Goal: Information Seeking & Learning: Learn about a topic

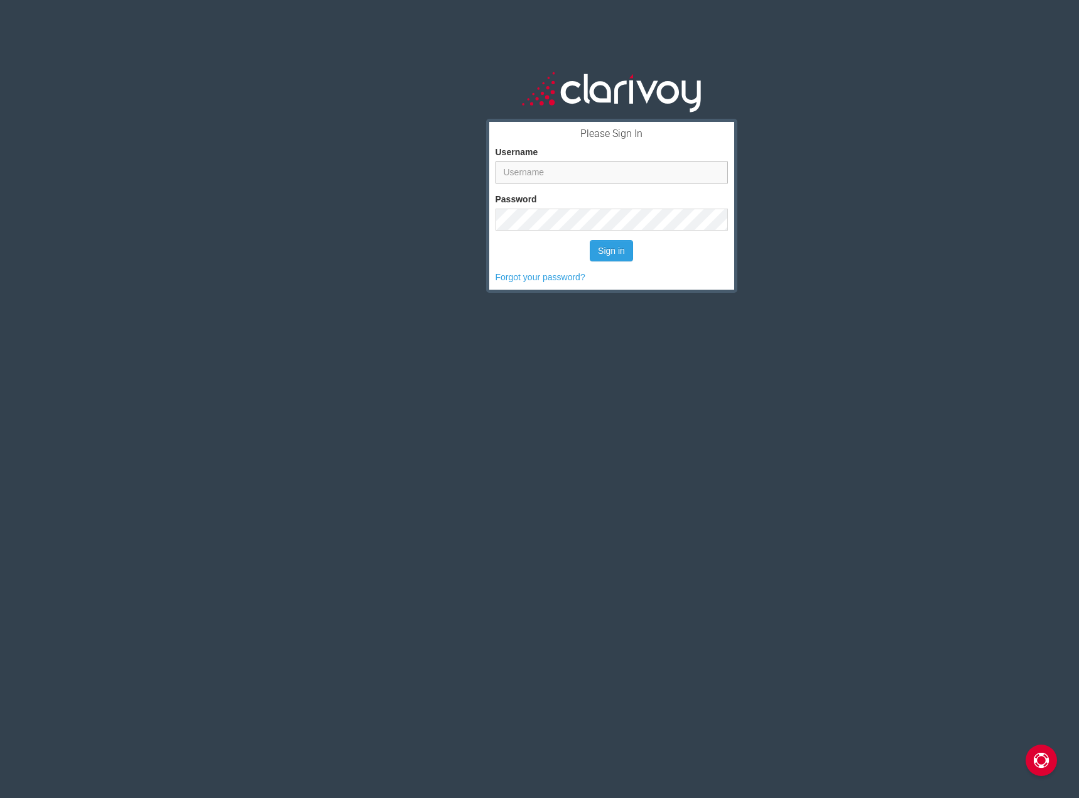
click at [540, 163] on input "Username" at bounding box center [612, 172] width 232 height 22
drag, startPoint x: 526, startPoint y: 172, endPoint x: 562, endPoint y: 203, distance: 48.1
click at [526, 172] on input "Username" at bounding box center [612, 172] width 232 height 22
paste input "[PERSON_NAME][EMAIL_ADDRESS][PERSON_NAME][DOMAIN_NAME]"
type input "[PERSON_NAME][EMAIL_ADDRESS][PERSON_NAME][DOMAIN_NAME]"
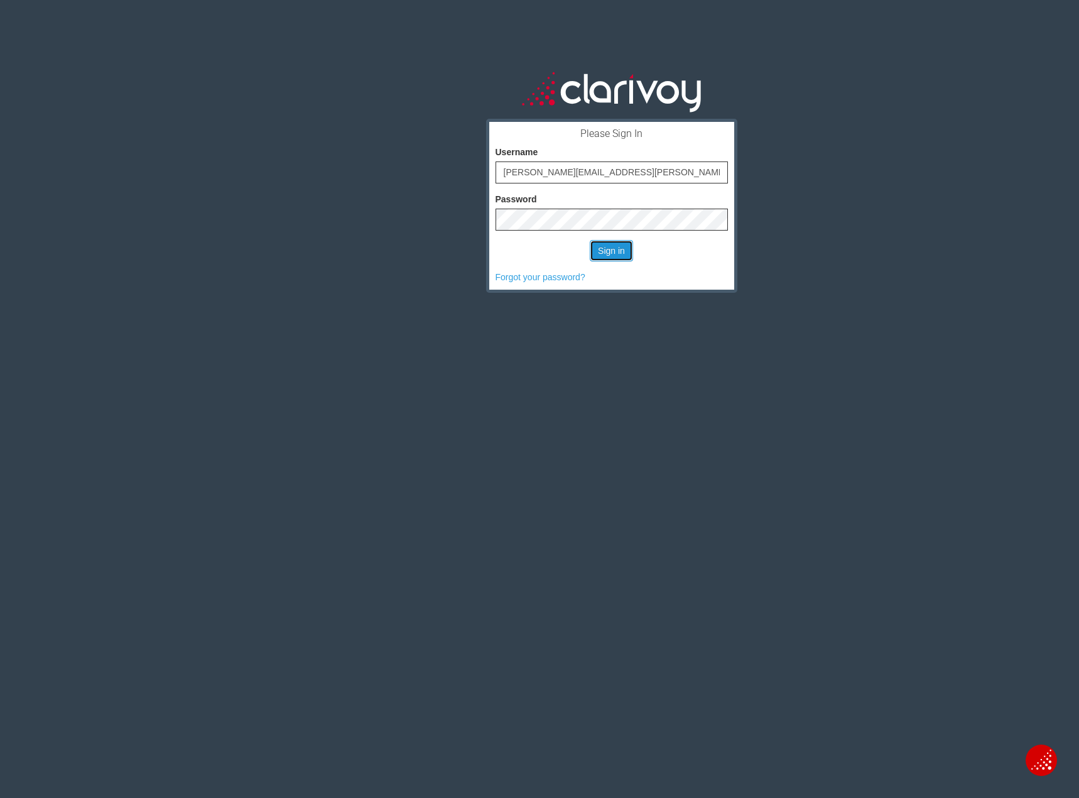
click at [609, 245] on button "Sign in" at bounding box center [611, 250] width 43 height 21
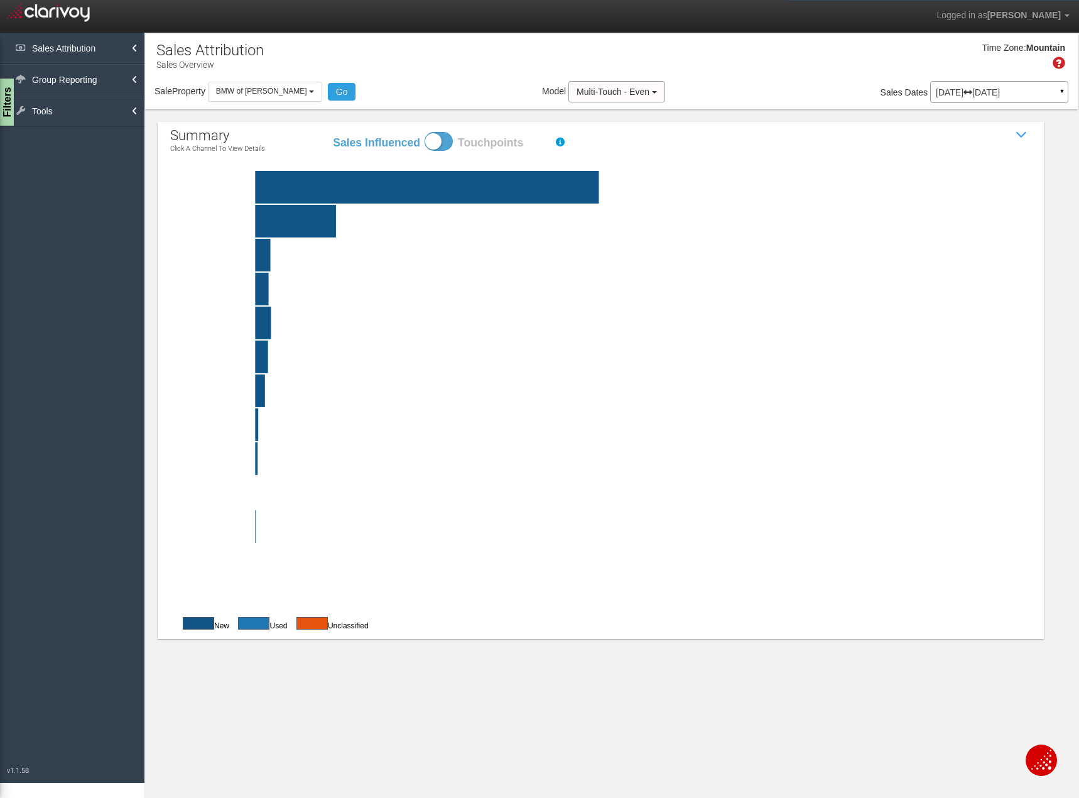
click at [448, 139] on span at bounding box center [439, 141] width 28 height 19
click at [332, 132] on input "Sales Influenced Touchpoints" at bounding box center [332, 131] width 1 height 1
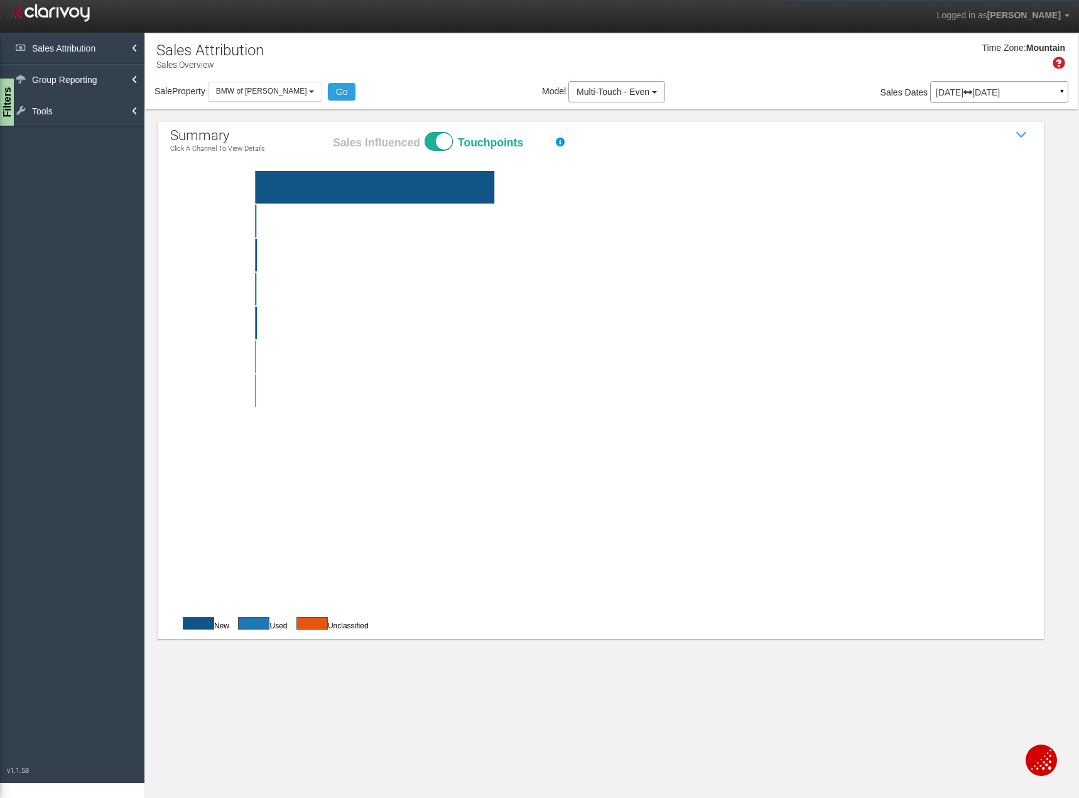
click at [438, 139] on span at bounding box center [439, 141] width 28 height 19
click at [332, 132] on input "Sales Influenced Touchpoints" at bounding box center [332, 131] width 1 height 1
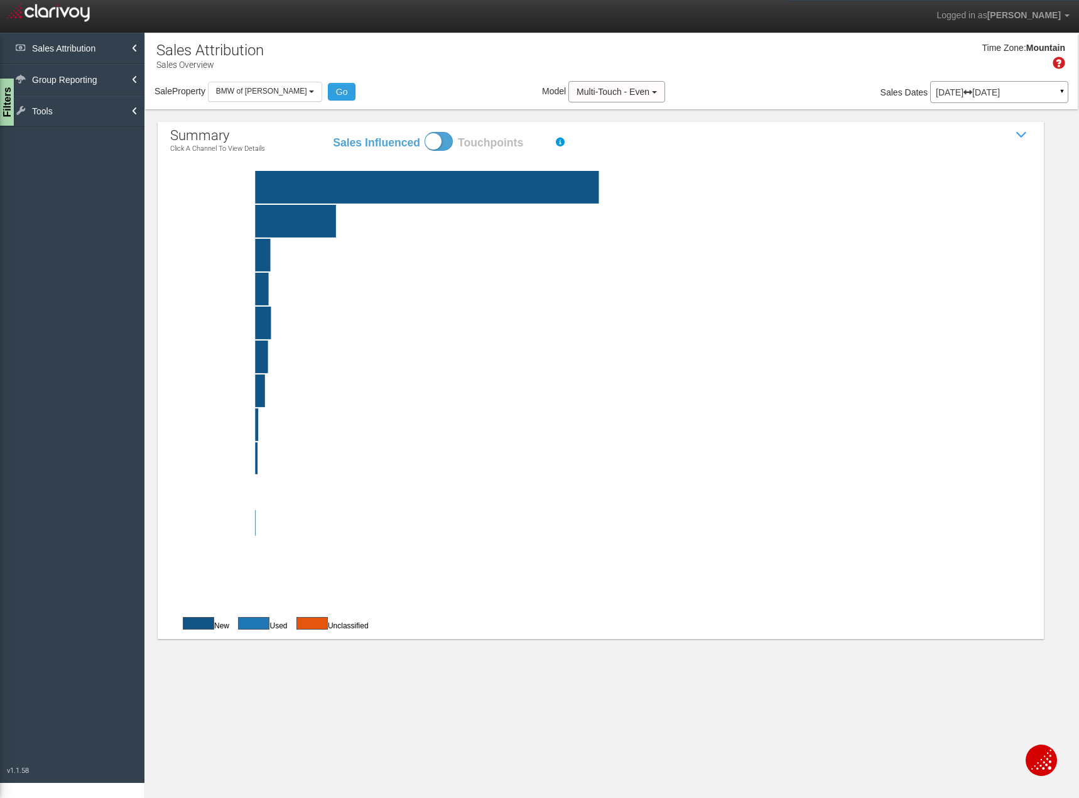
click at [396, 190] on rect at bounding box center [630, 187] width 861 height 33
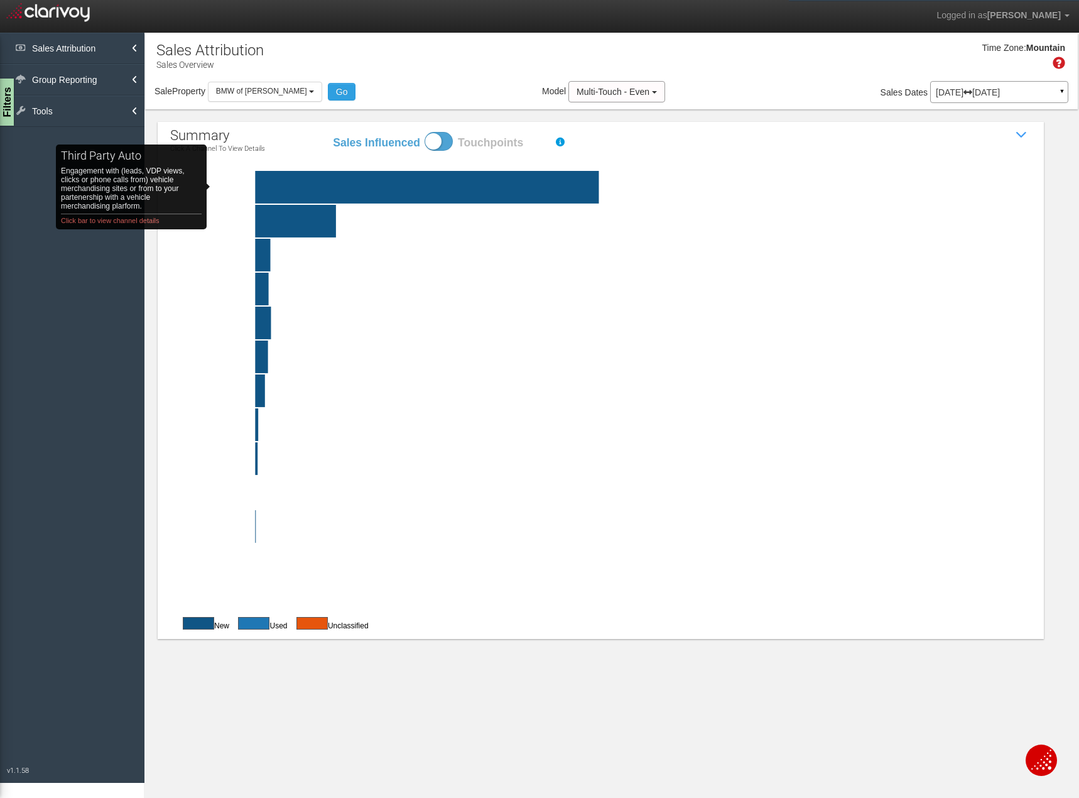
click at [232, 187] on rect "third party auto Engagement with (leads, VDP views, clicks or phone calls from)…" at bounding box center [247, 187] width 95 height 33
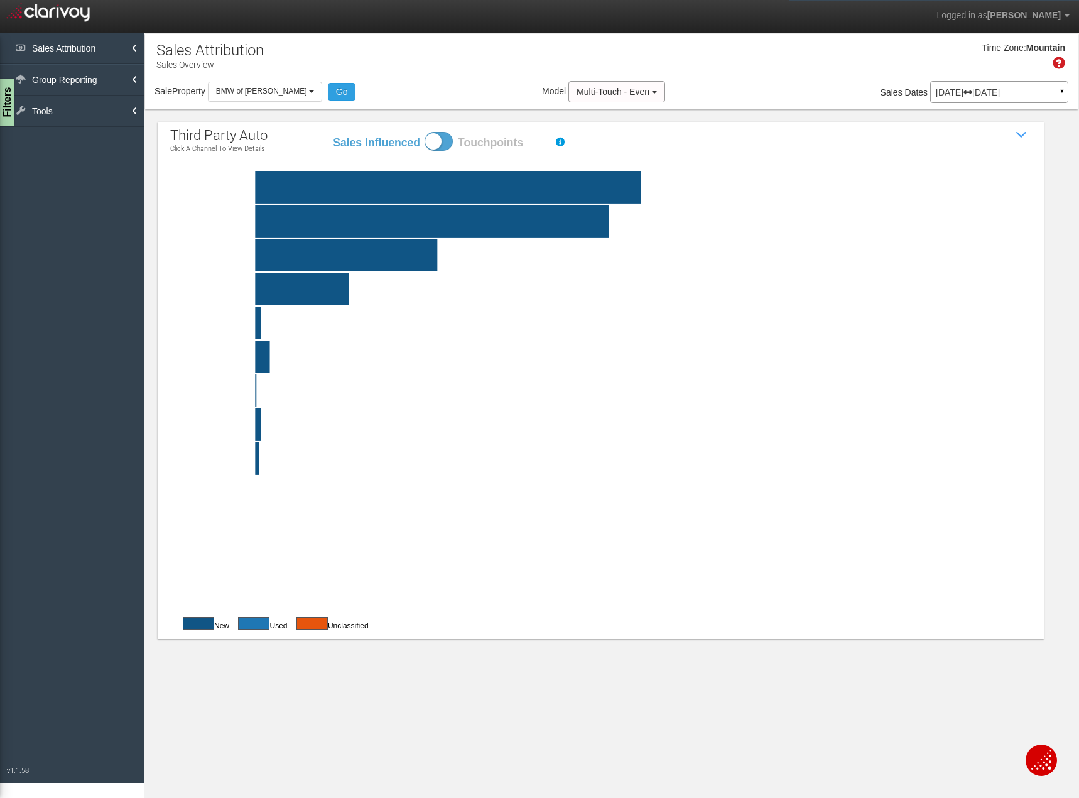
drag, startPoint x: 1051, startPoint y: 120, endPoint x: 1036, endPoint y: 119, distance: 15.1
click at [1051, 120] on div "third party auto Click a channel to view details Sales Influenced Touchpoints S…" at bounding box center [611, 373] width 933 height 529
click at [447, 139] on span at bounding box center [439, 141] width 28 height 19
click at [332, 132] on input "Sales Influenced Touchpoints" at bounding box center [332, 131] width 1 height 1
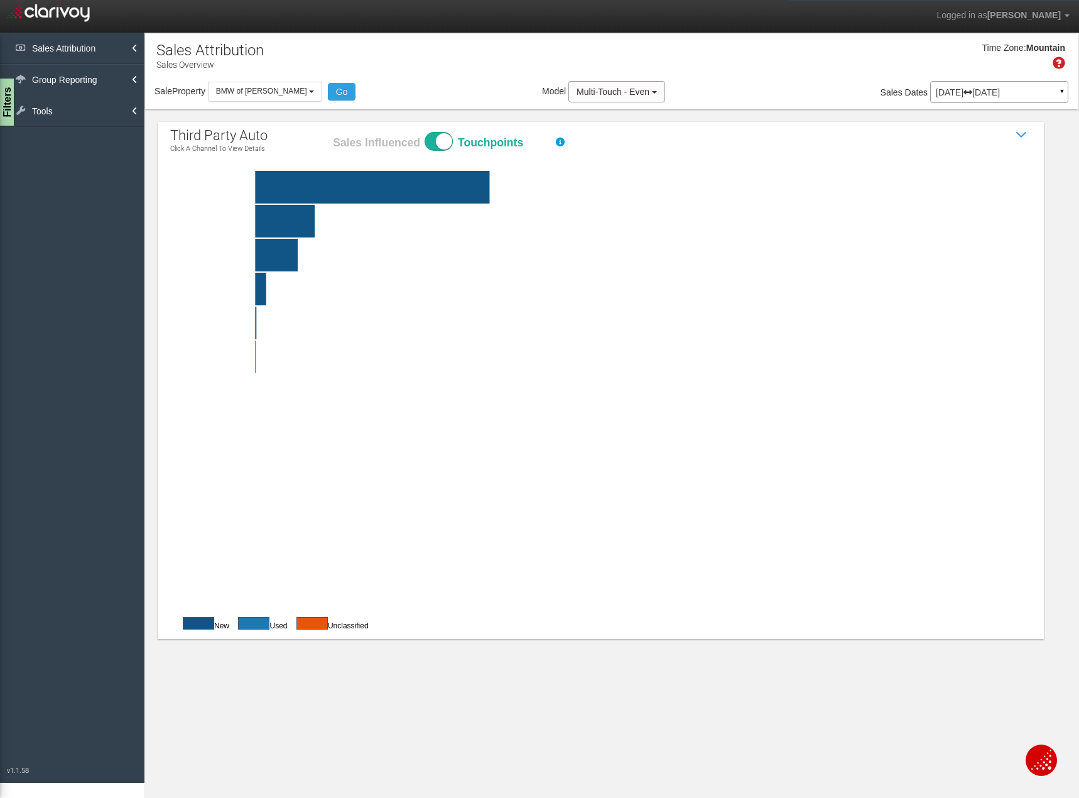
click at [442, 139] on span at bounding box center [439, 141] width 28 height 19
click at [332, 132] on input "Sales Influenced Touchpoints" at bounding box center [332, 131] width 1 height 1
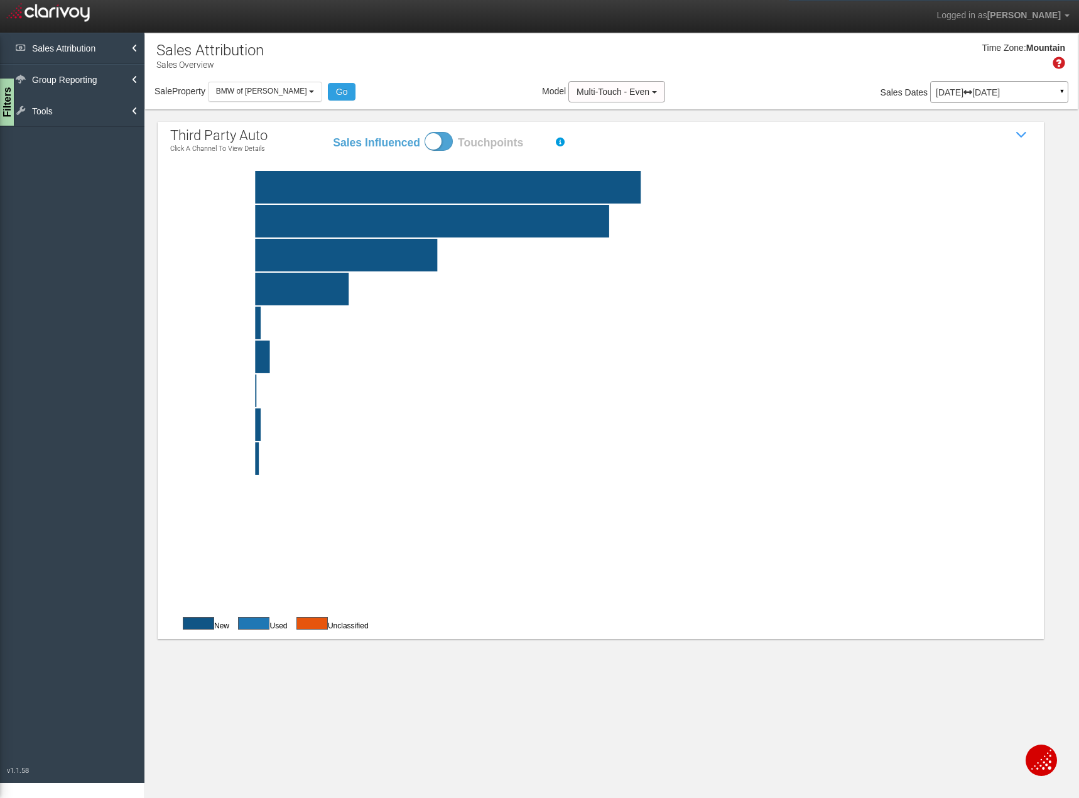
click at [452, 136] on div "Sales Influenced Touchpoints" at bounding box center [445, 139] width 226 height 23
click at [448, 136] on span at bounding box center [439, 141] width 28 height 19
click at [332, 132] on input "Sales Influenced Touchpoints" at bounding box center [332, 131] width 1 height 1
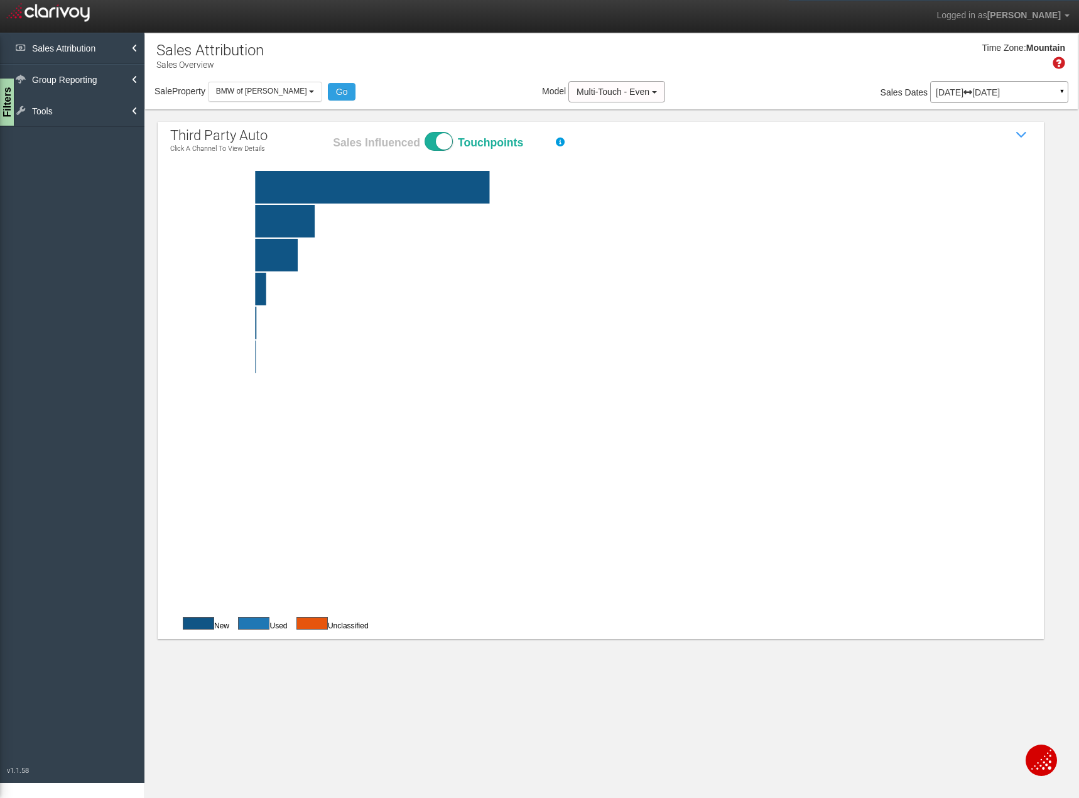
click at [439, 141] on span at bounding box center [439, 141] width 28 height 19
click at [332, 132] on input "Sales Influenced Touchpoints" at bounding box center [332, 131] width 1 height 1
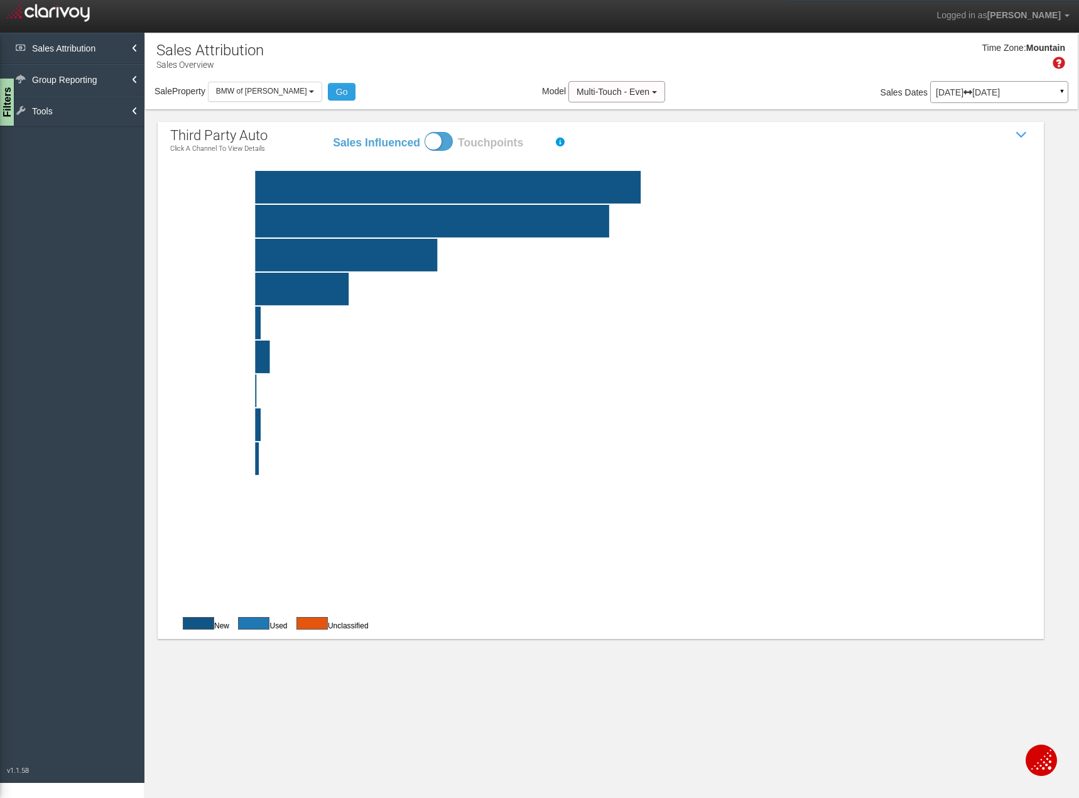
click at [447, 139] on span at bounding box center [439, 141] width 28 height 19
click at [332, 132] on input "Sales Influenced Touchpoints" at bounding box center [332, 131] width 1 height 1
checkbox input "true"
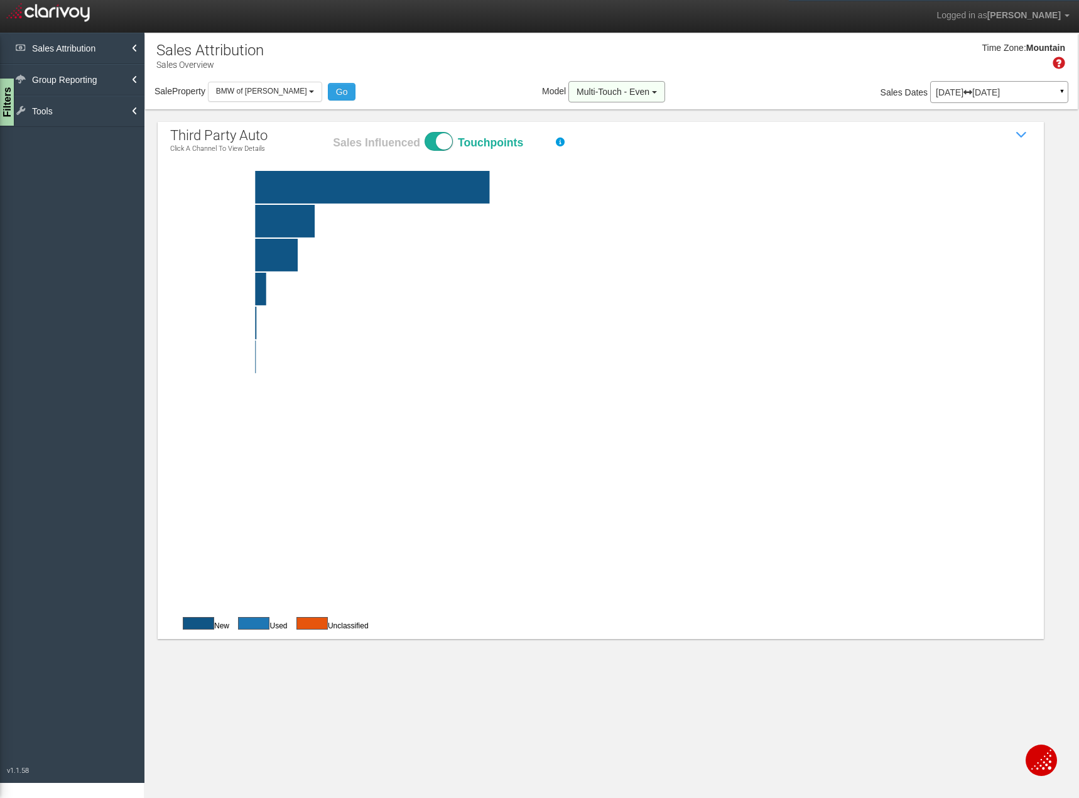
click at [636, 89] on button "Multi-Touch - Even" at bounding box center [616, 91] width 97 height 21
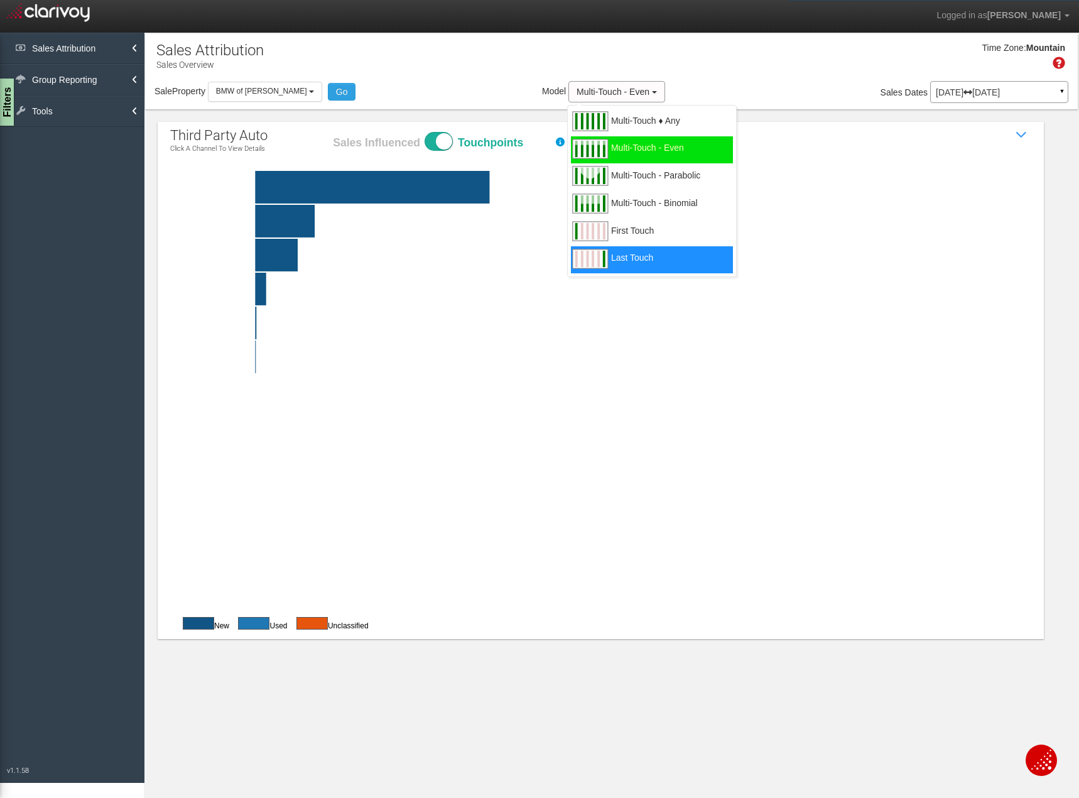
click at [621, 262] on span "Last Touch" at bounding box center [632, 266] width 42 height 16
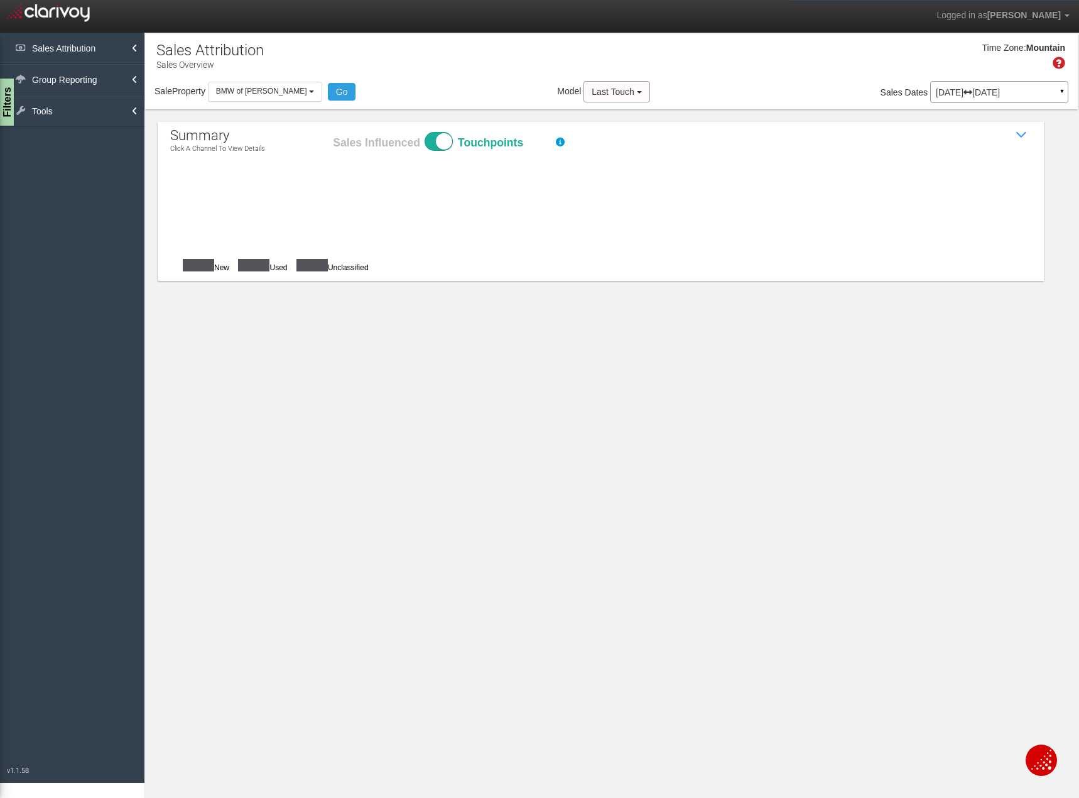
checkbox input "true"
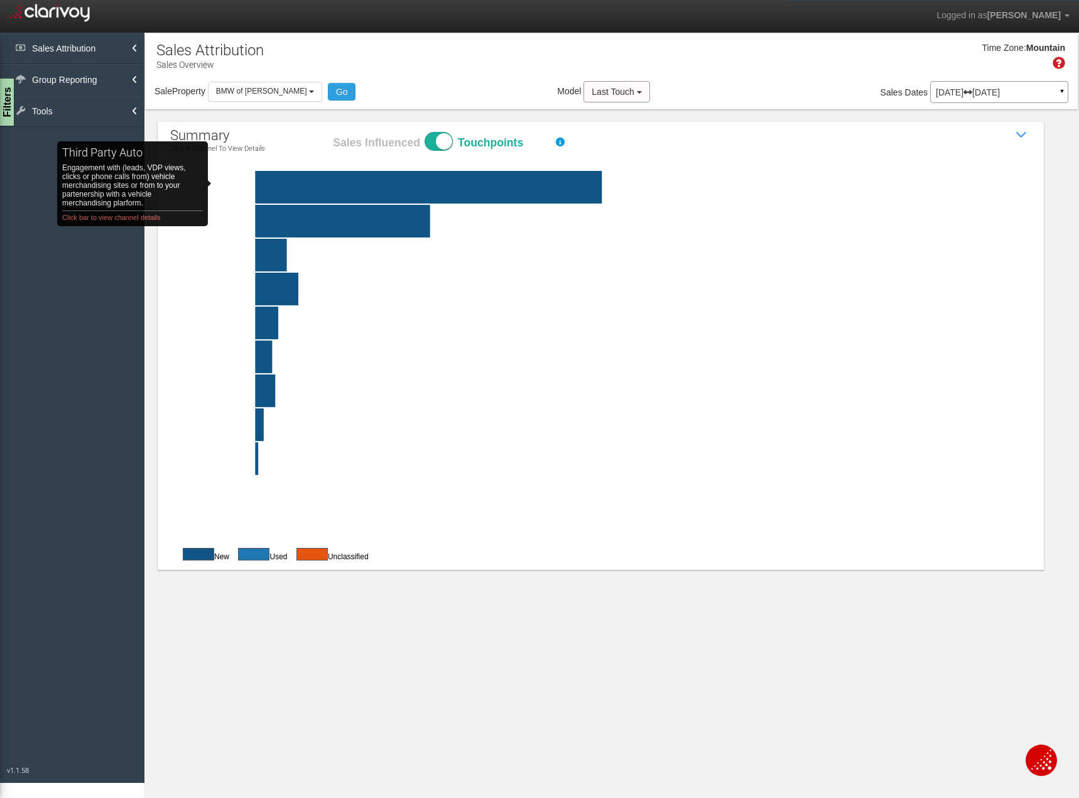
click at [236, 183] on rect "third party auto Engagement with (leads, VDP views, clicks or phone calls from)…" at bounding box center [247, 187] width 95 height 33
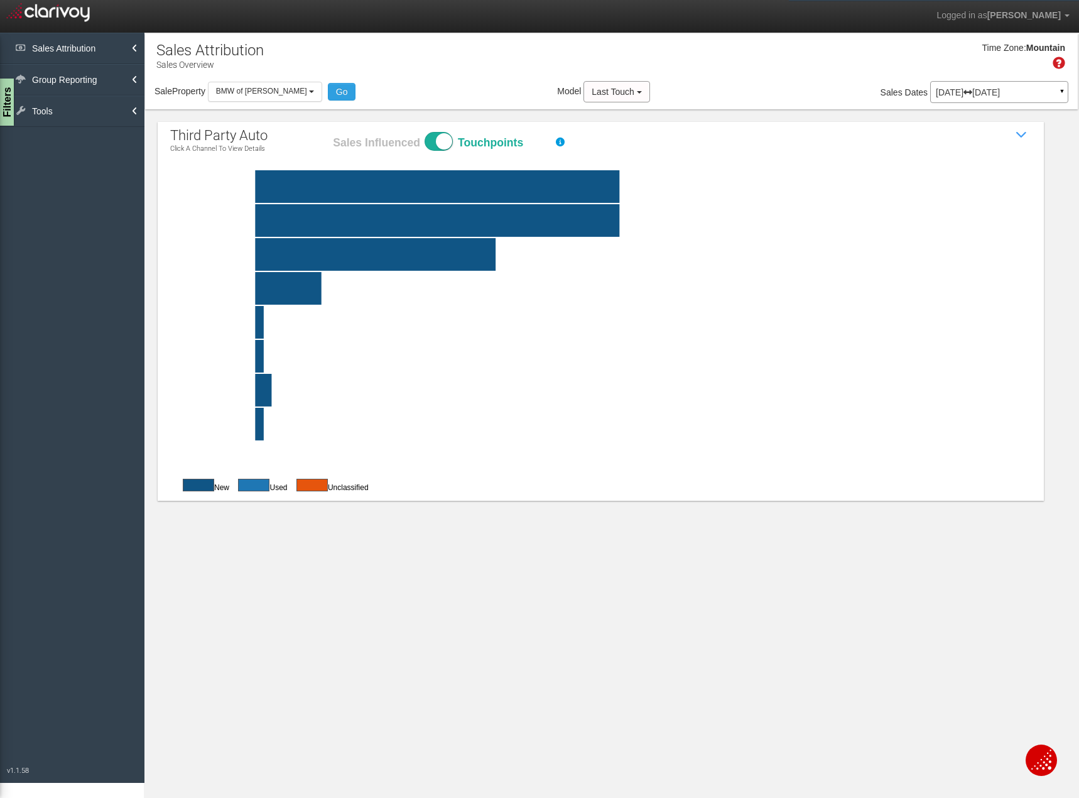
click at [610, 103] on div "Sale Property Loading BMW of Murray BMW of Murray Select all Firmage Group Auto…" at bounding box center [611, 94] width 933 height 26
click at [614, 89] on span "Last Touch" at bounding box center [613, 92] width 42 height 10
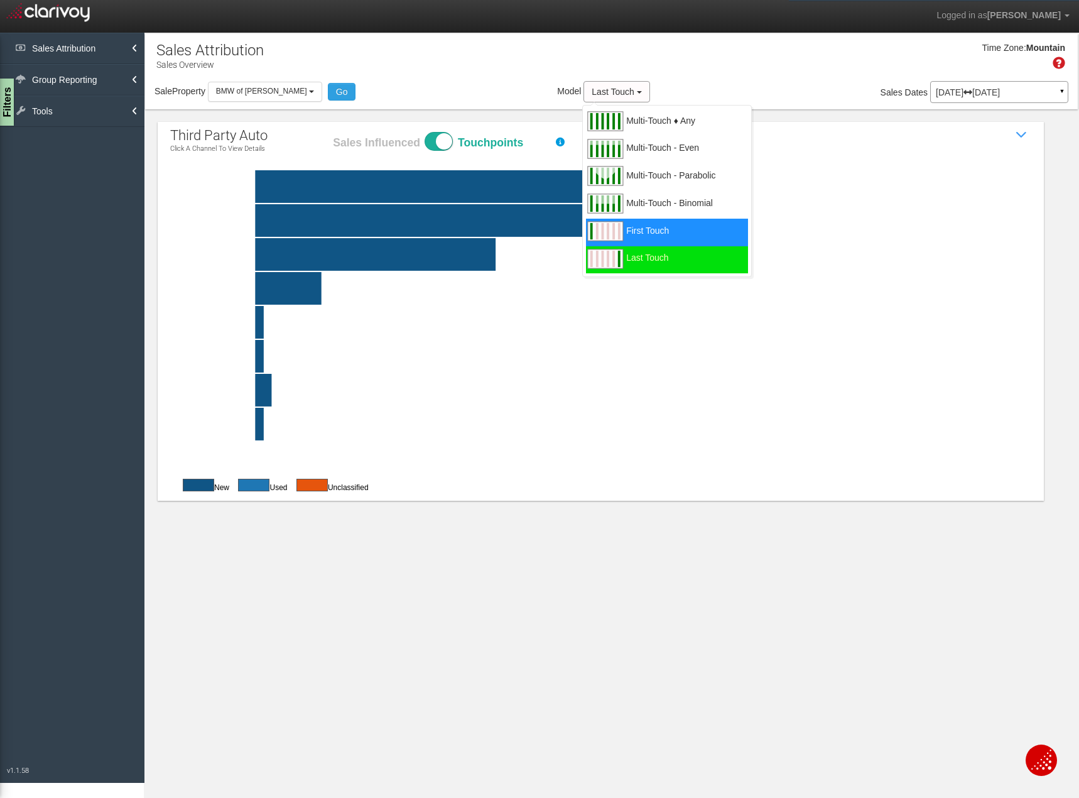
click at [642, 235] on span "First Touch" at bounding box center [647, 239] width 43 height 16
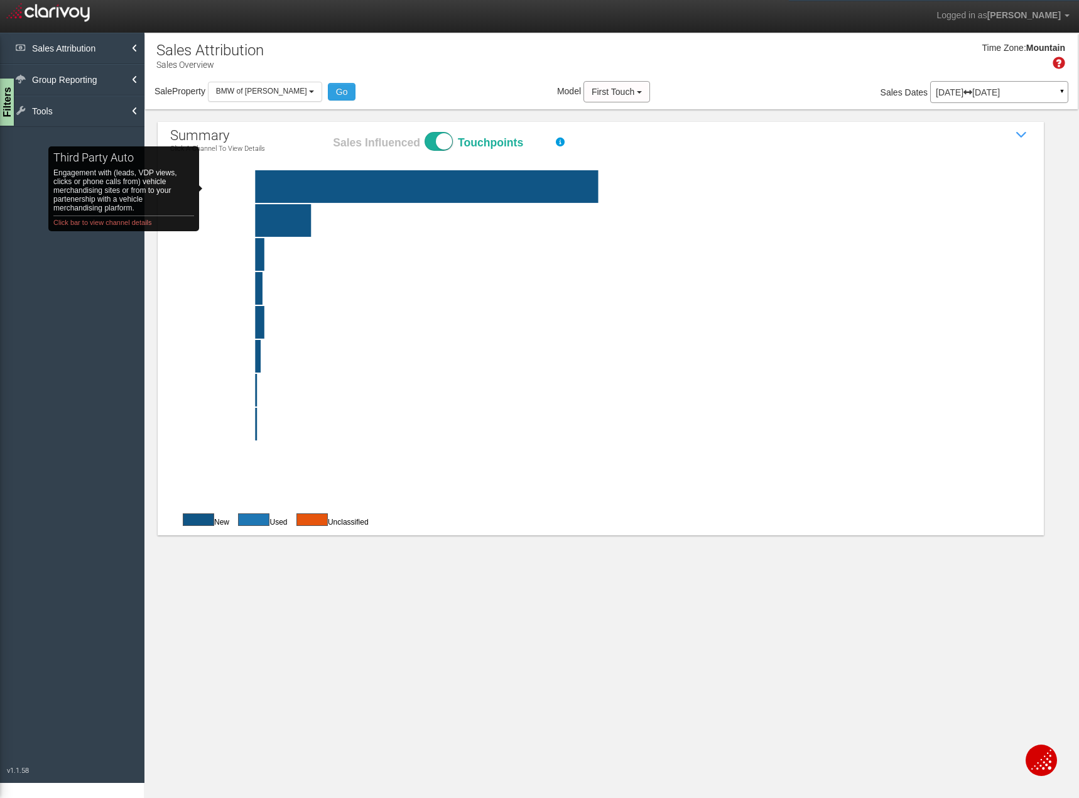
click at [227, 188] on rect "third party auto Engagement with (leads, VDP views, clicks or phone calls from)…" at bounding box center [247, 186] width 95 height 33
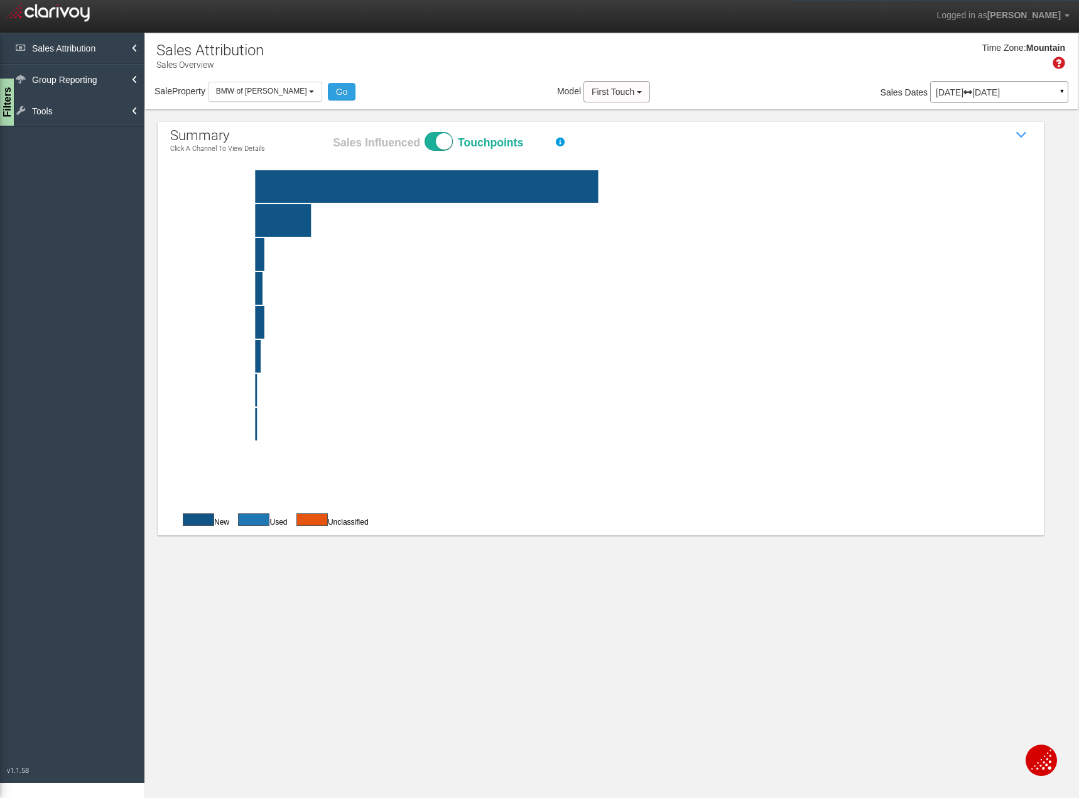
click at [241, 187] on rect "third party auto Engagement with (leads, VDP views, clicks or phone calls from)…" at bounding box center [247, 186] width 95 height 33
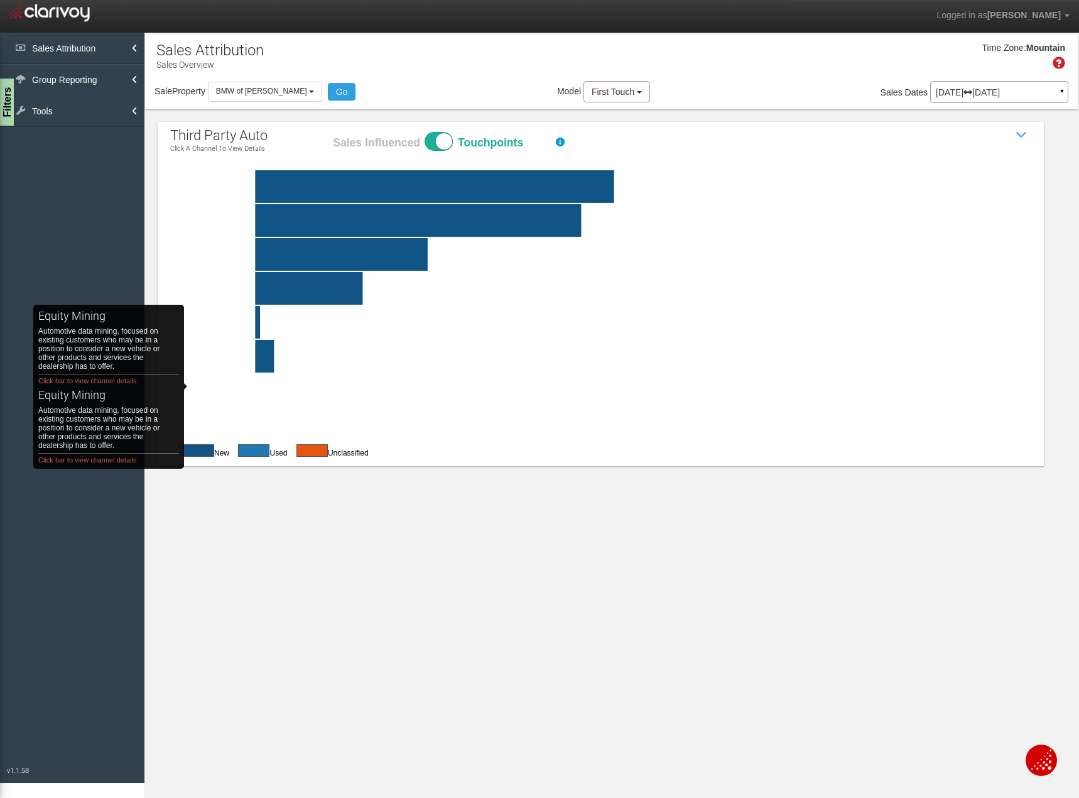
click at [431, 136] on span at bounding box center [439, 141] width 28 height 19
click at [332, 132] on input "Sales Influenced Touchpoints" at bounding box center [332, 131] width 1 height 1
click at [594, 92] on span "First Touch" at bounding box center [613, 92] width 43 height 10
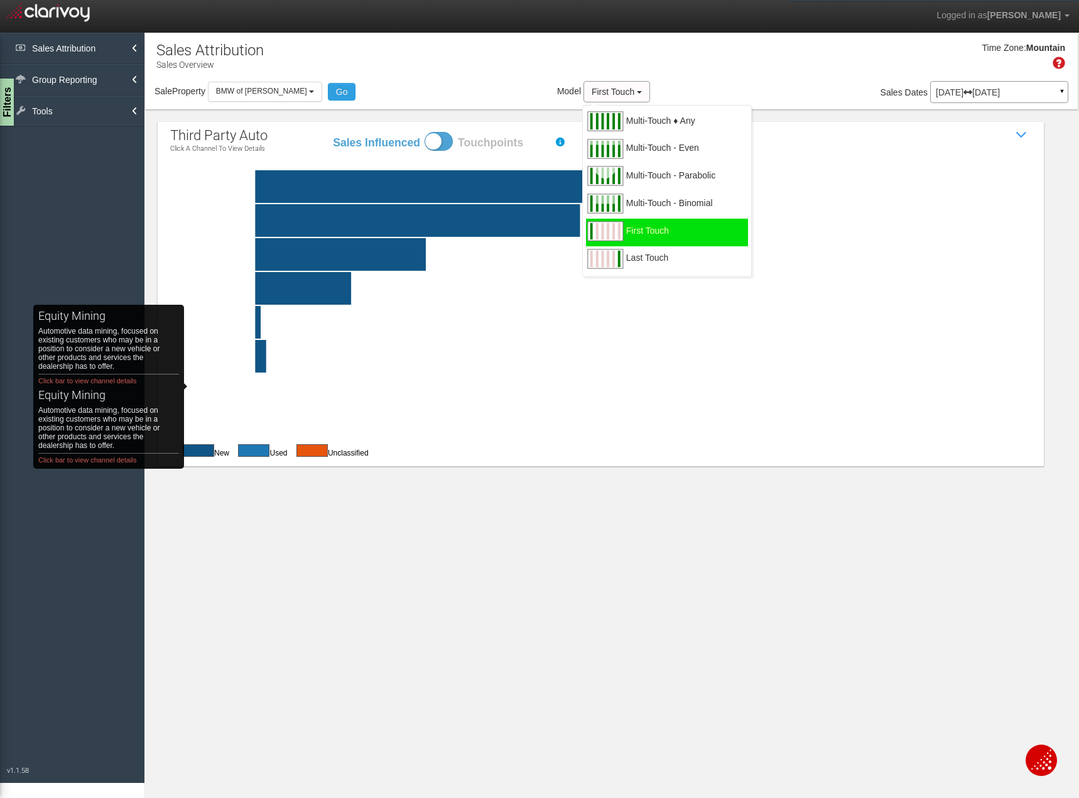
click at [443, 141] on span at bounding box center [439, 141] width 28 height 19
click at [332, 132] on input "Sales Influenced Touchpoints" at bounding box center [332, 131] width 1 height 1
checkbox input "true"
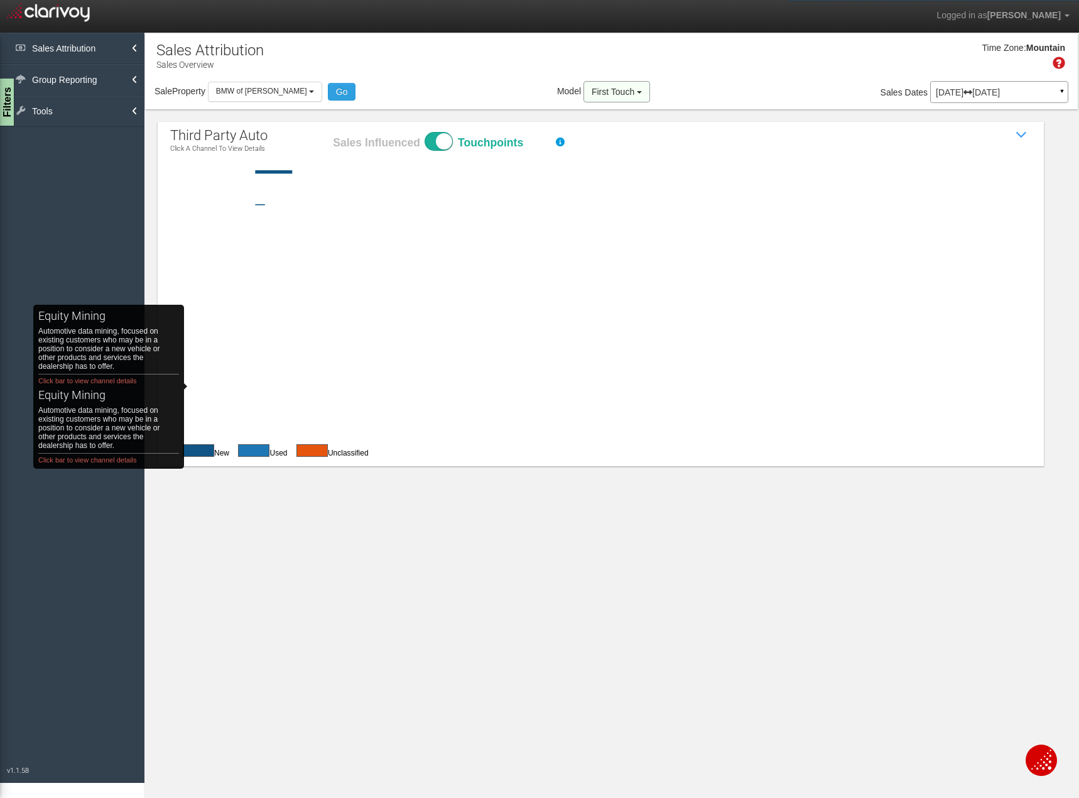
click at [592, 95] on span "First Touch" at bounding box center [613, 92] width 43 height 10
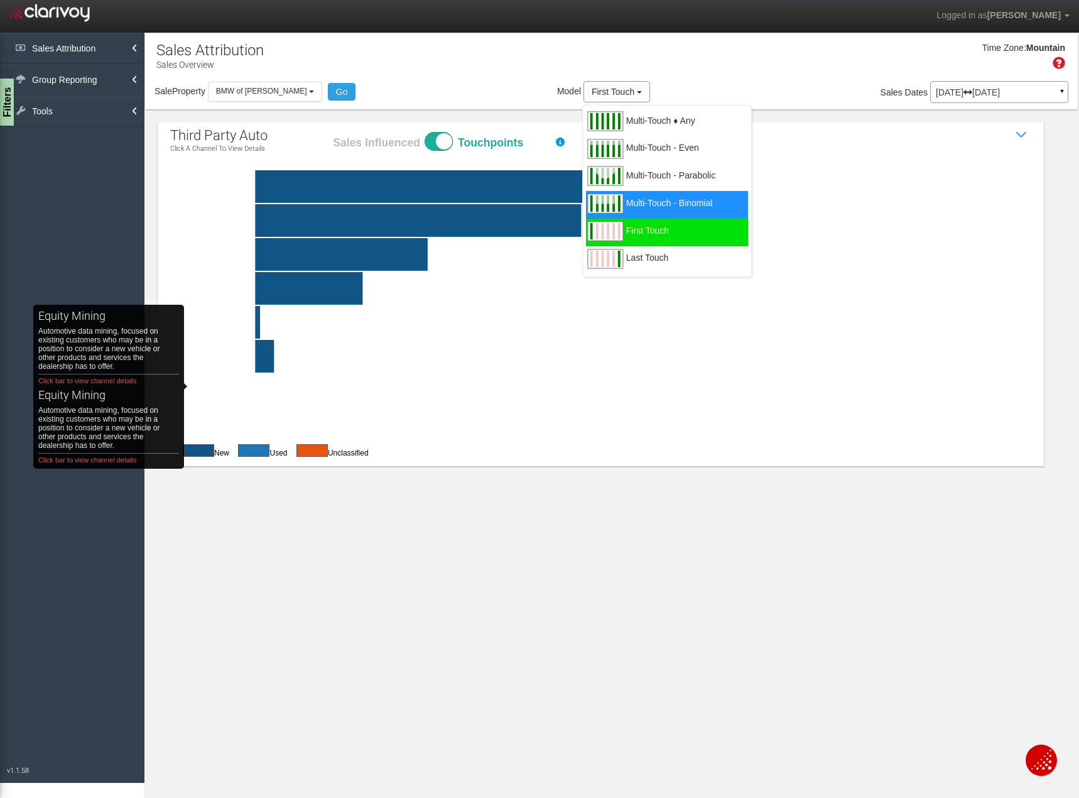
click at [628, 208] on span "Multi-Touch - Binomial" at bounding box center [669, 211] width 87 height 16
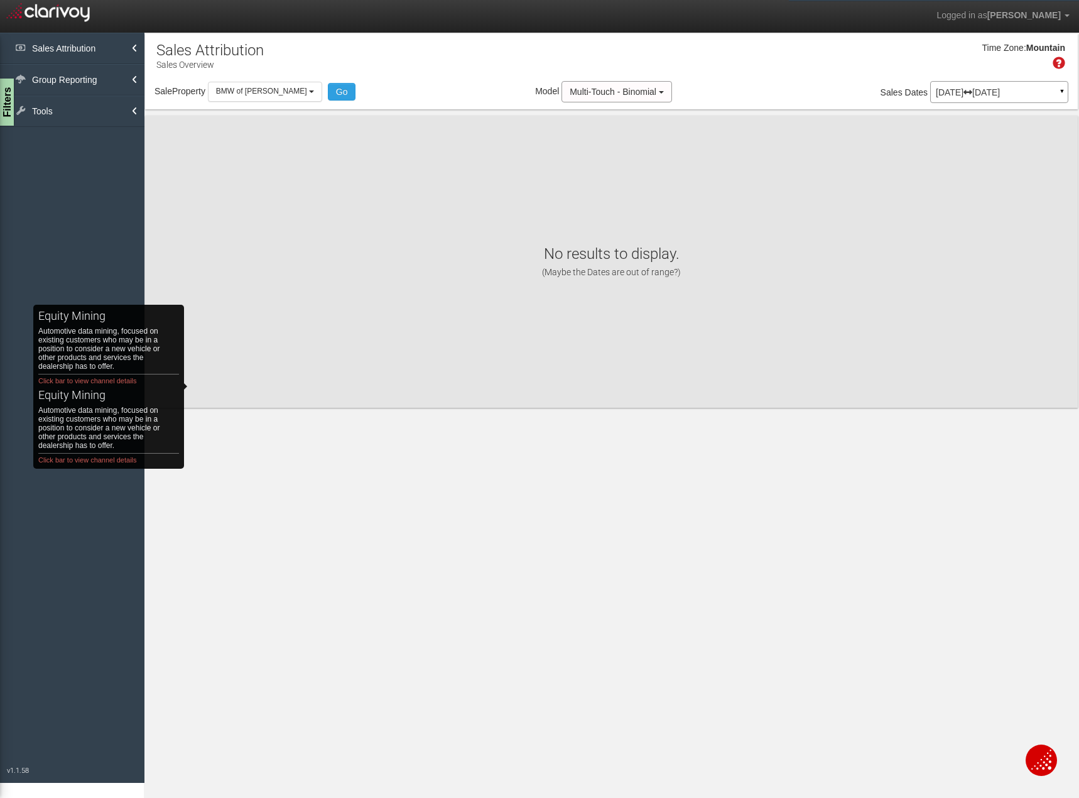
click at [0, 0] on icon at bounding box center [0, 0] width 0 height 0
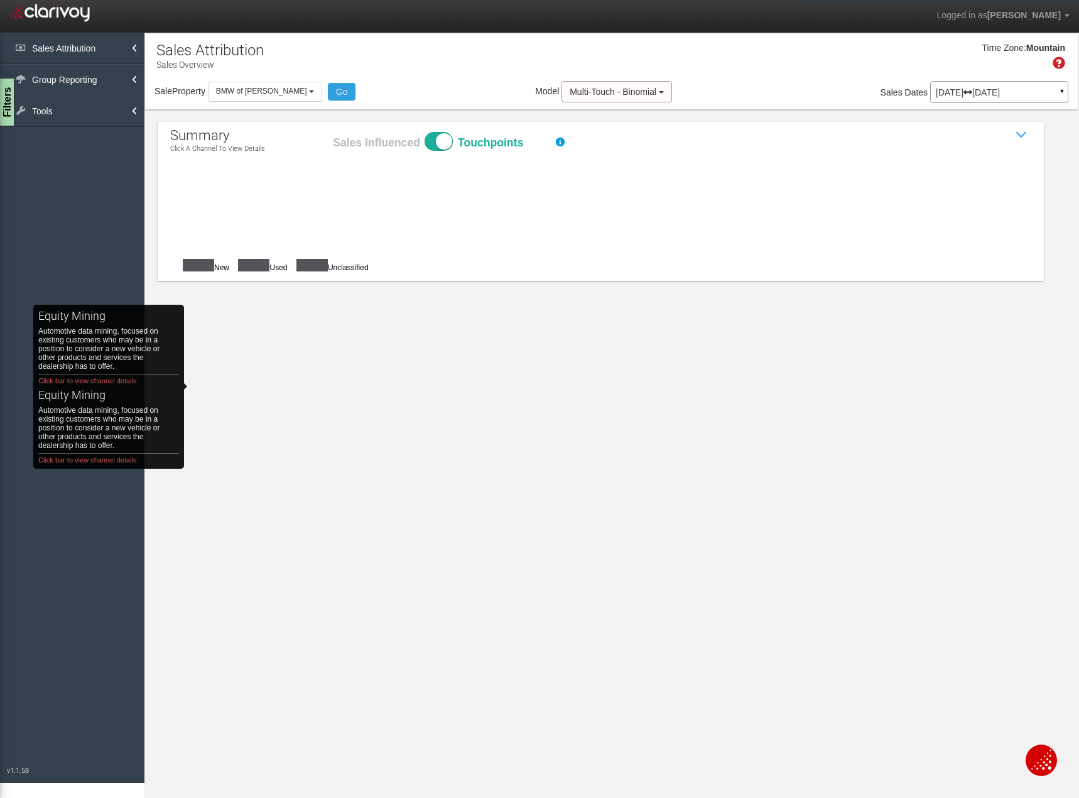
checkbox input "true"
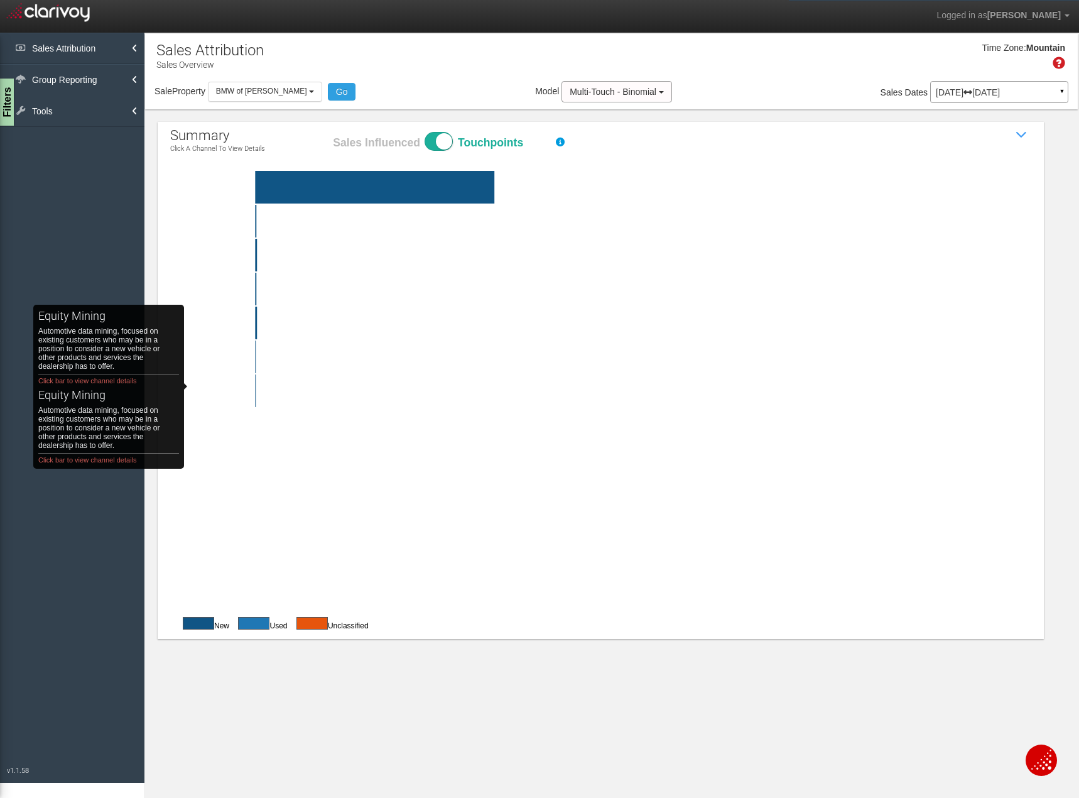
click at [219, 182] on rect "third party auto Engagement with (leads, VDP views, clicks or phone calls from)…" at bounding box center [247, 187] width 95 height 33
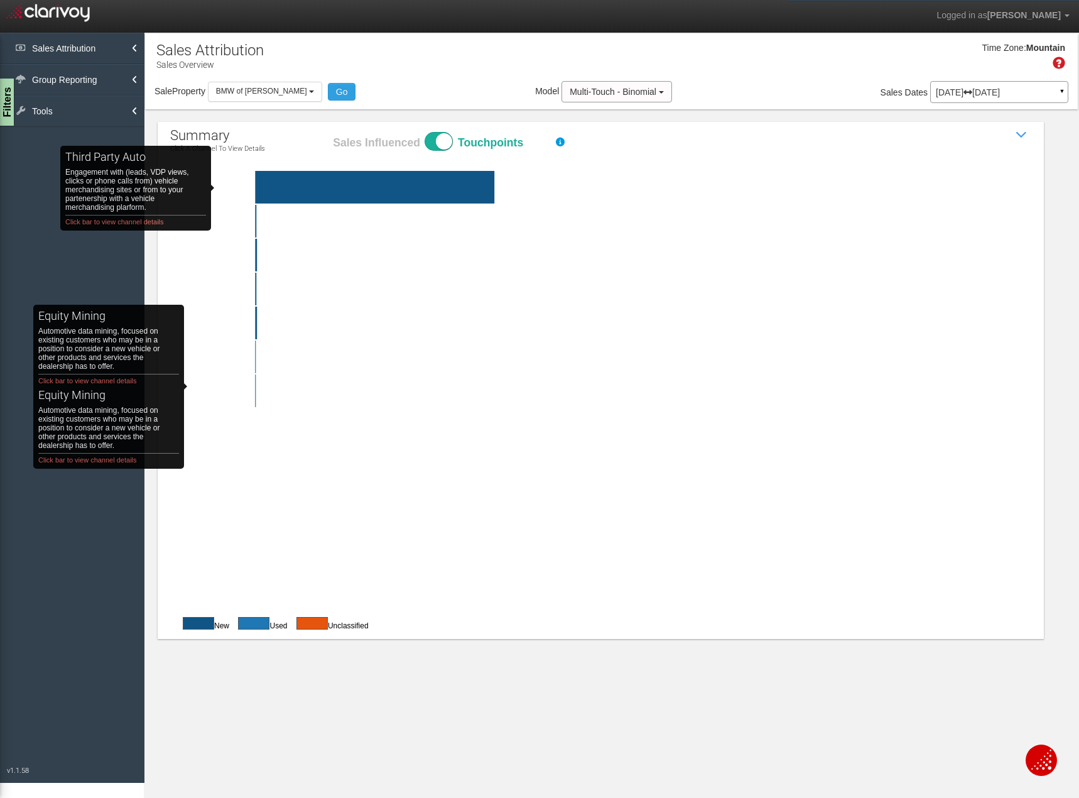
click at [239, 188] on rect "third party auto Engagement with (leads, VDP views, clicks or phone calls from)…" at bounding box center [247, 187] width 95 height 33
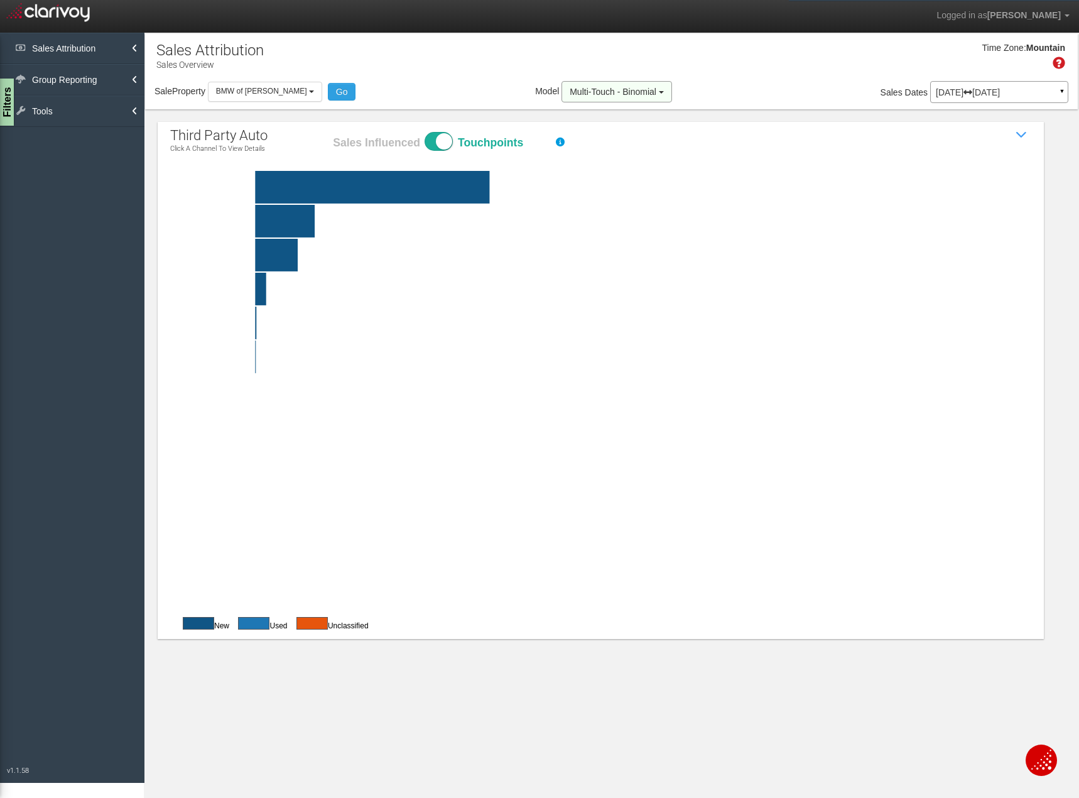
click at [626, 96] on span "Multi-Touch - Binomial" at bounding box center [613, 92] width 87 height 10
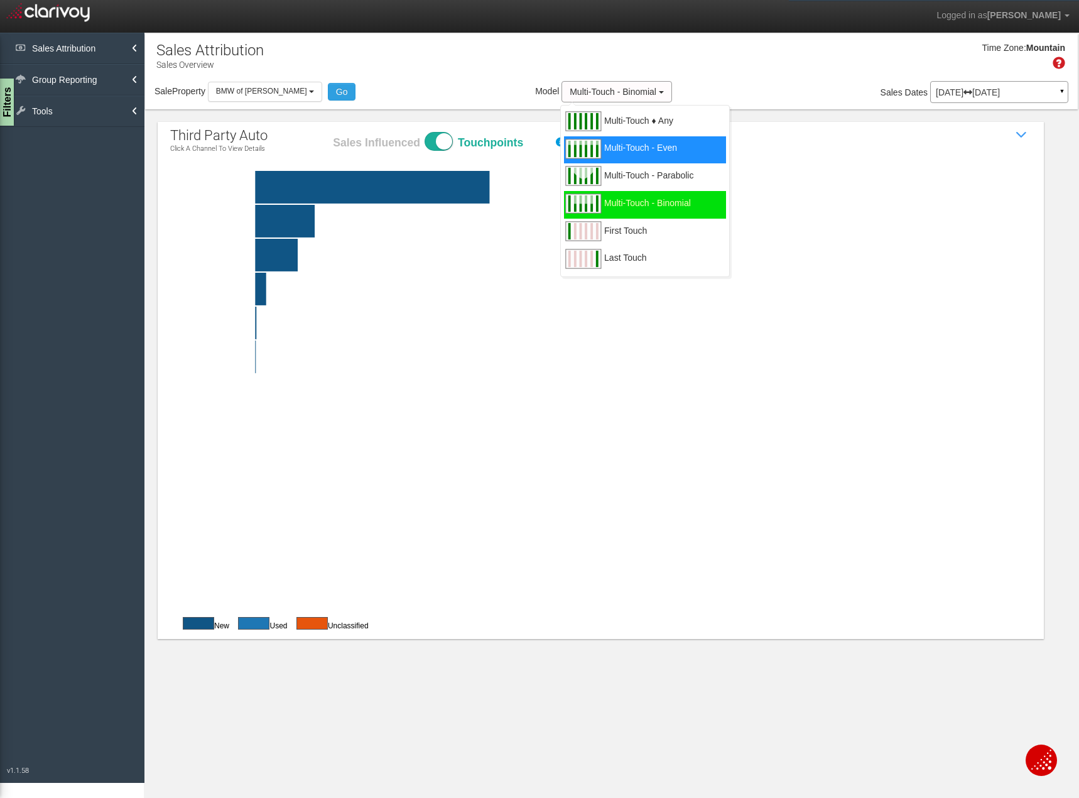
click at [604, 149] on span "Multi-Touch - Even" at bounding box center [640, 156] width 73 height 16
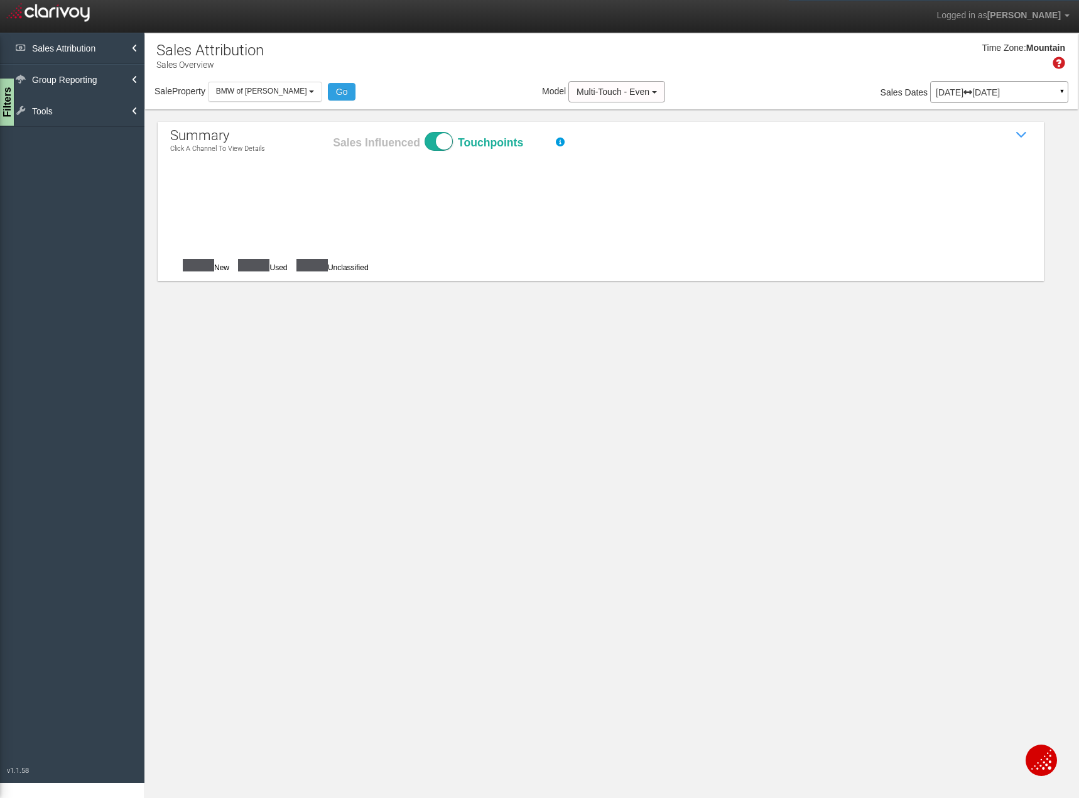
checkbox input "true"
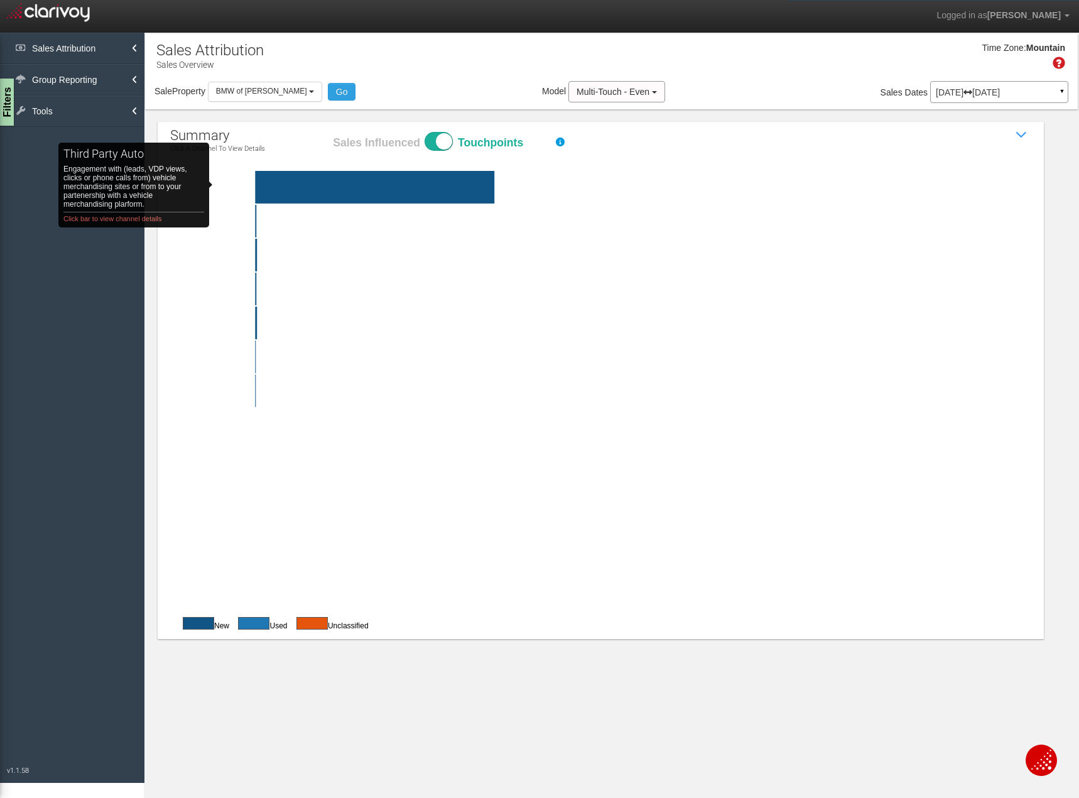
click at [237, 185] on rect "third party auto Engagement with (leads, VDP views, clicks or phone calls from)…" at bounding box center [247, 187] width 95 height 33
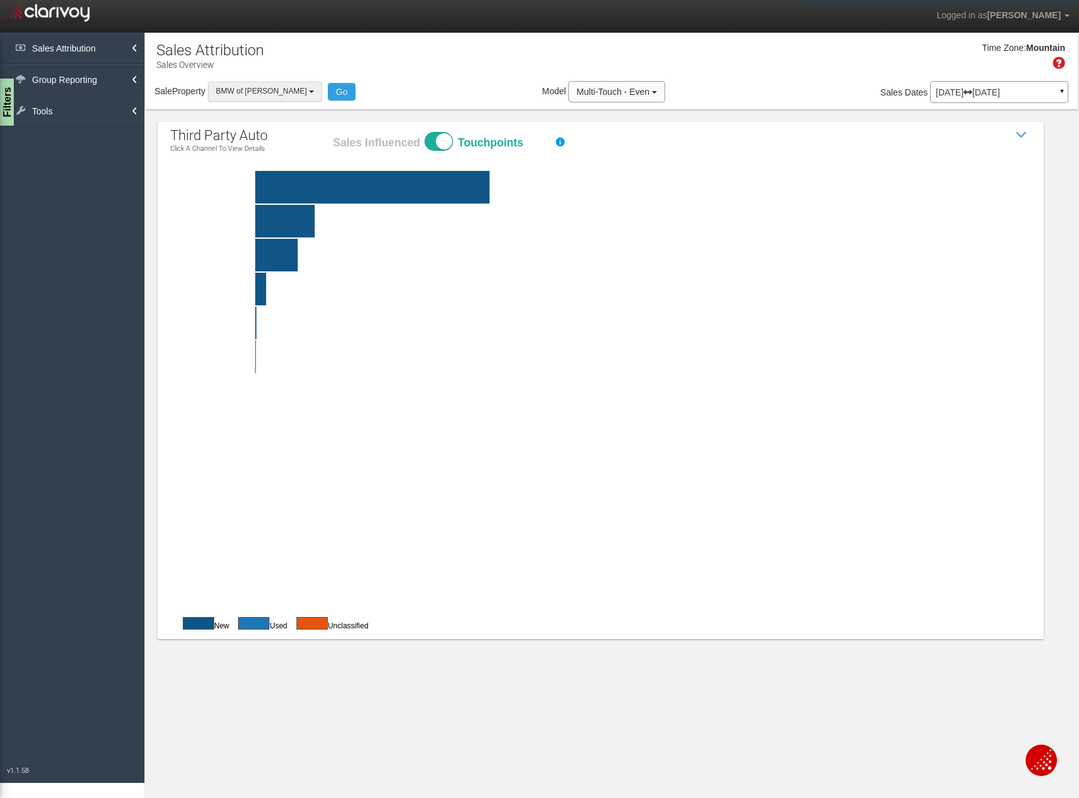
click at [273, 94] on button "BMW of Murray" at bounding box center [265, 91] width 114 height 19
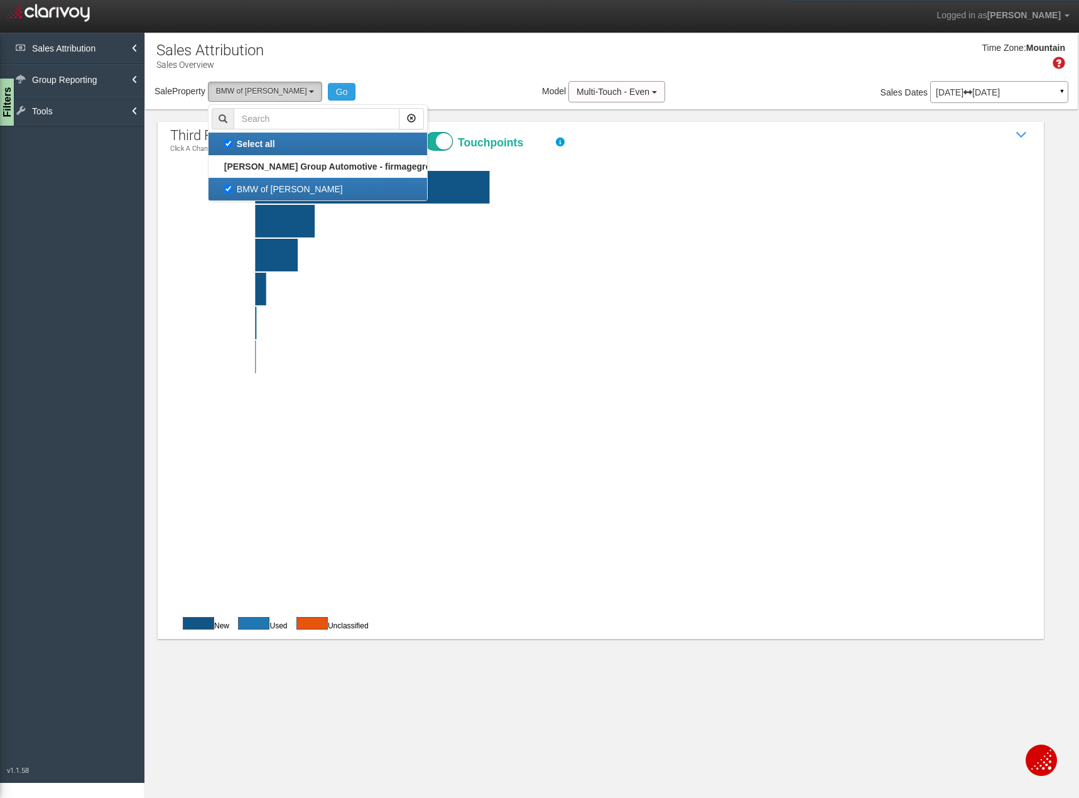
click at [273, 94] on button "BMW of Murray" at bounding box center [265, 91] width 114 height 19
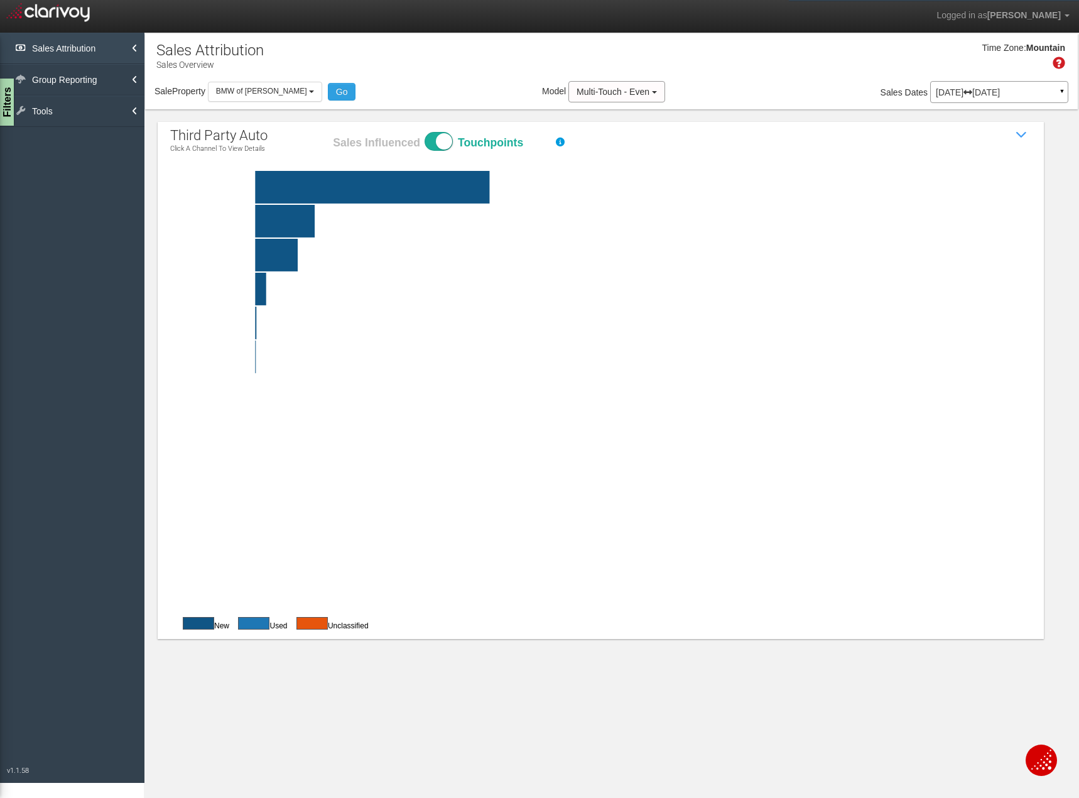
click at [79, 41] on link "Sales Attribution" at bounding box center [72, 48] width 144 height 31
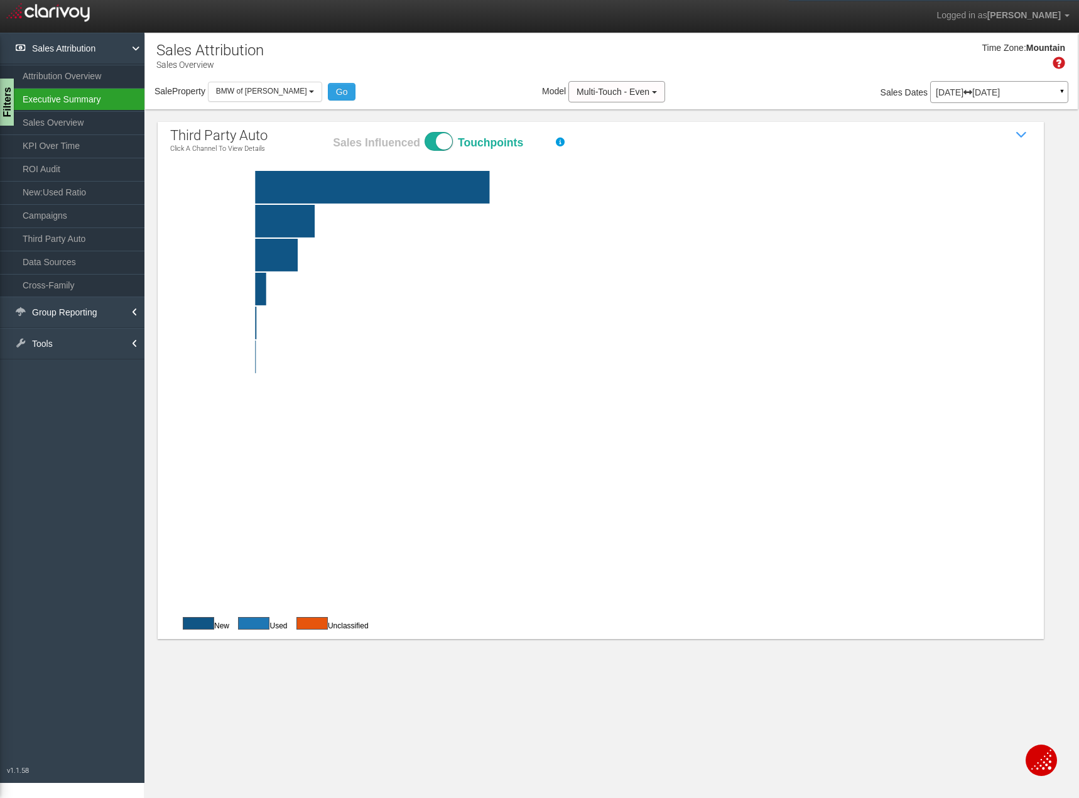
click at [79, 100] on link "Executive Summary" at bounding box center [72, 99] width 144 height 23
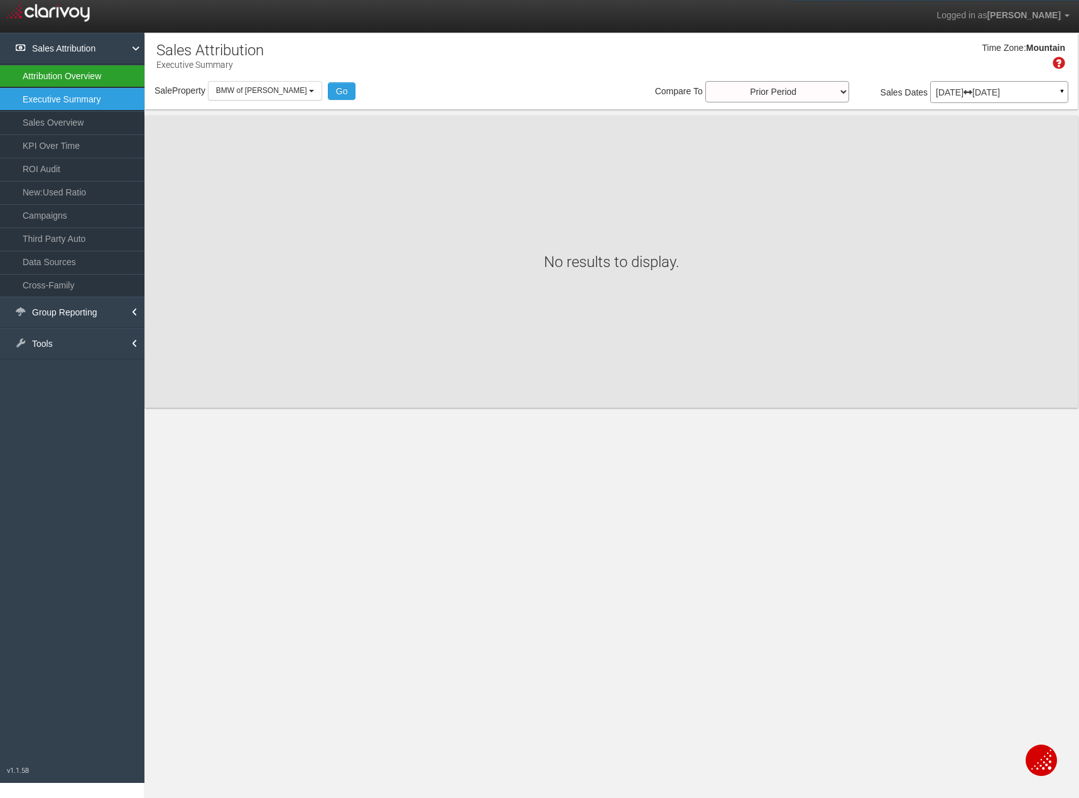
click at [68, 78] on link "Attribution Overview" at bounding box center [72, 76] width 144 height 23
